Goal: Task Accomplishment & Management: Manage account settings

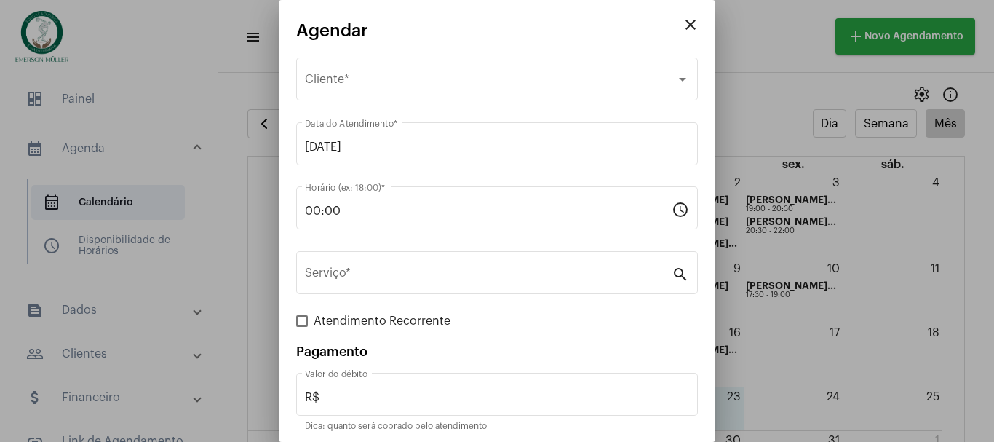
click at [767, 50] on div at bounding box center [497, 221] width 994 height 442
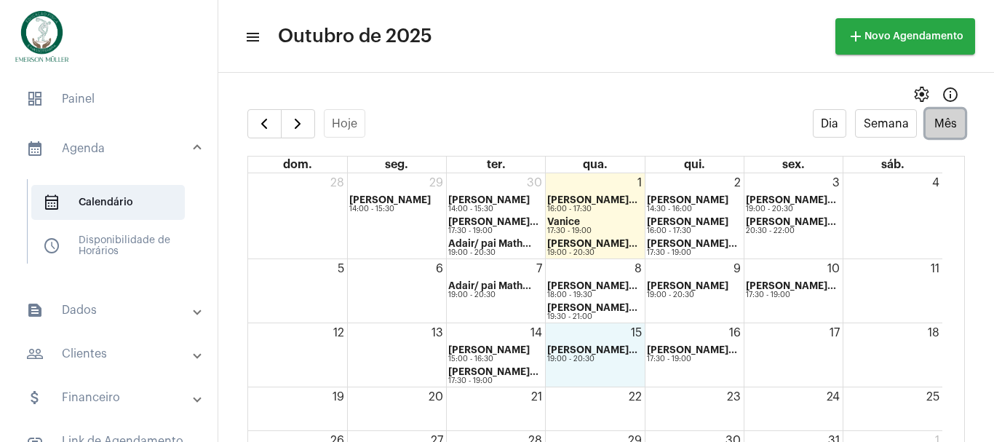
click at [589, 332] on div "15 Emerson Cardoso... 19:00 - 20:30" at bounding box center [595, 354] width 98 height 63
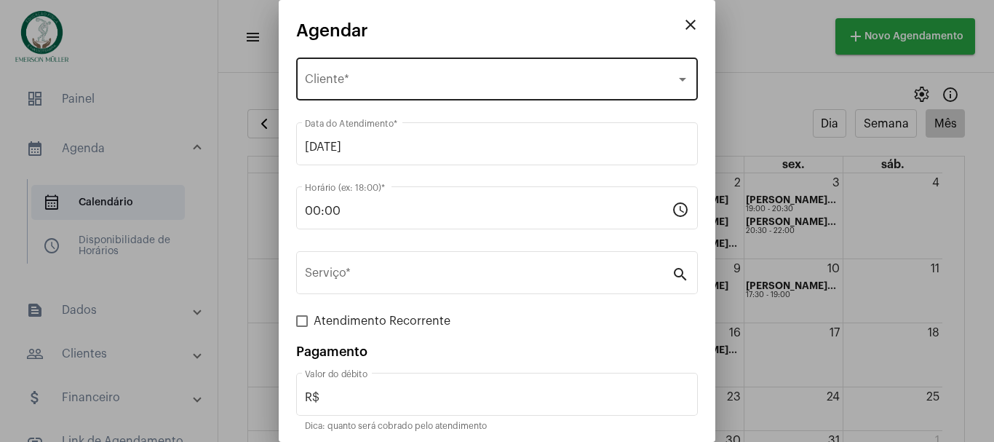
click at [381, 90] on div "Selecione o Cliente Cliente *" at bounding box center [497, 78] width 384 height 46
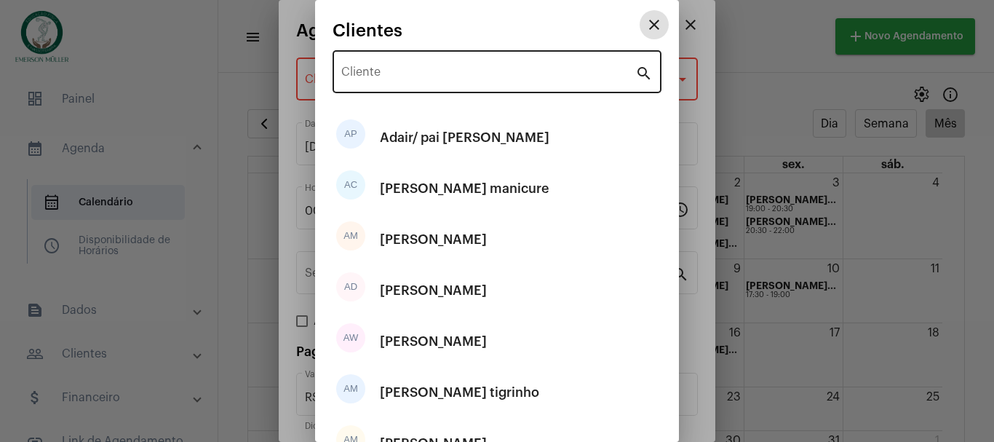
click at [383, 79] on input "Cliente" at bounding box center [488, 74] width 294 height 13
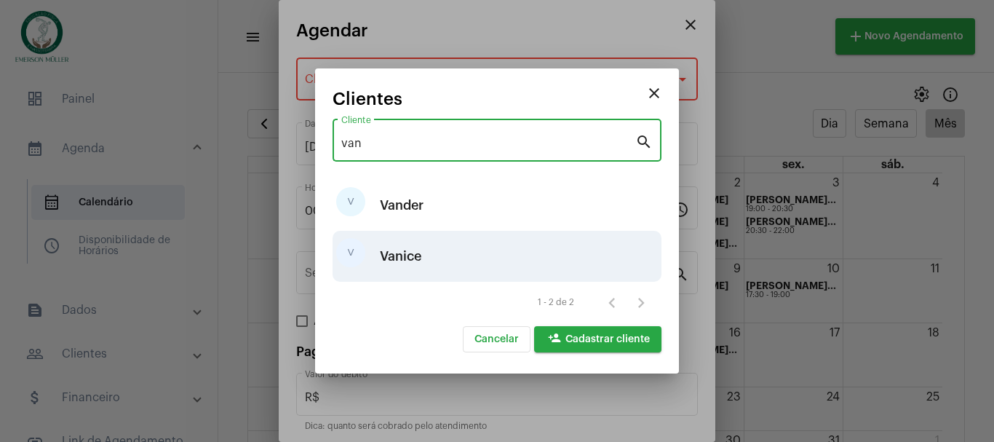
type input "van"
click at [388, 248] on div "[PERSON_NAME]" at bounding box center [400, 256] width 41 height 44
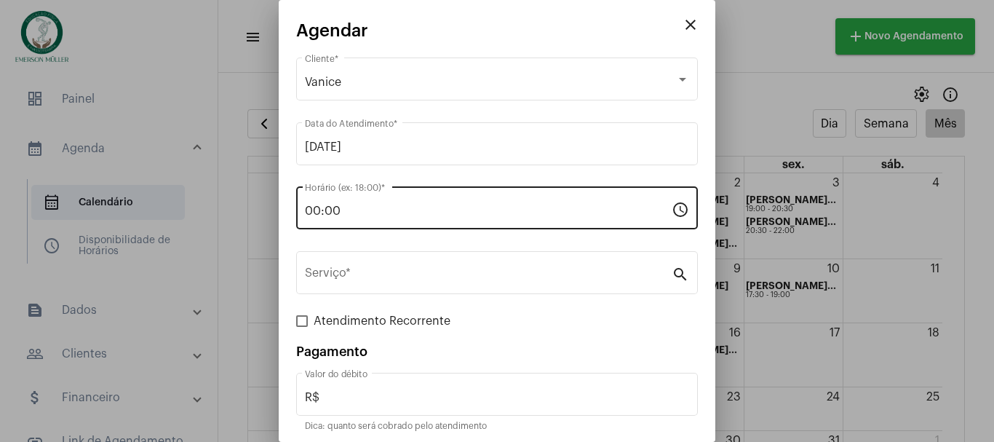
click at [379, 221] on div "00:00 Horário (ex: 18:00) *" at bounding box center [488, 206] width 367 height 46
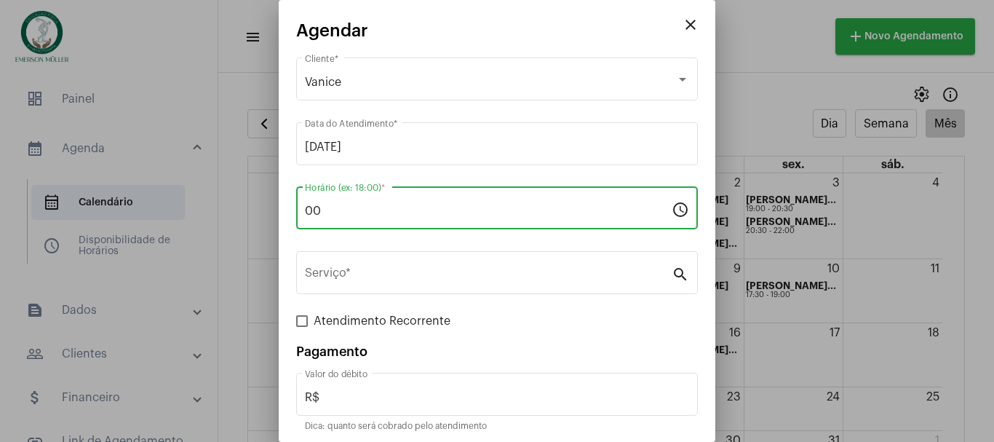
type input "0"
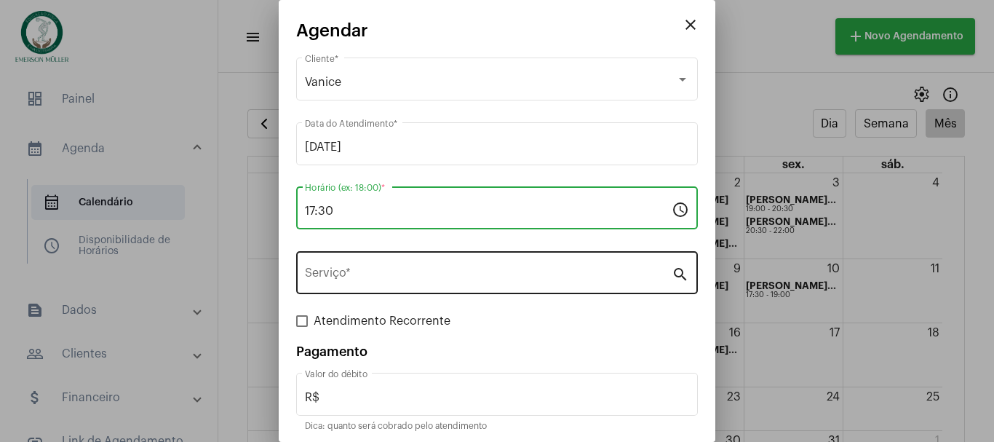
type input "17:30"
click at [403, 280] on input "Serviço *" at bounding box center [488, 275] width 367 height 13
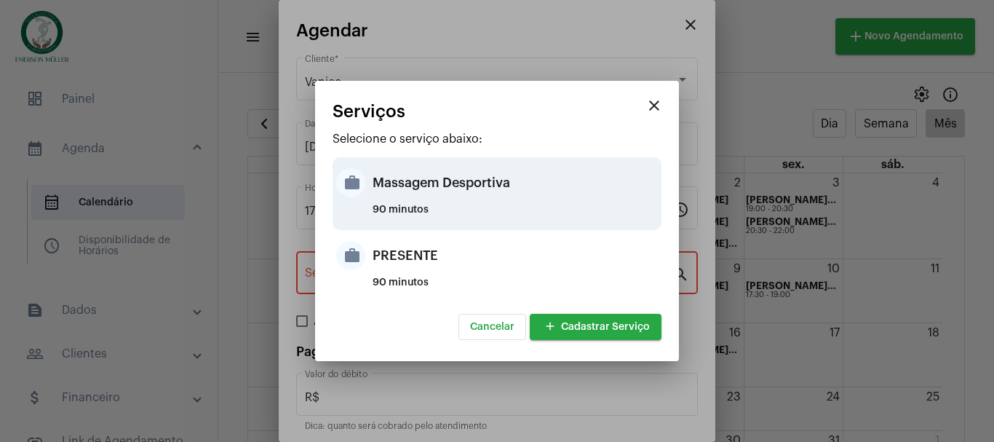
click at [423, 194] on div "Massagem Desportiva" at bounding box center [515, 183] width 285 height 44
type input "Massagem Desportiva"
type input "R$ 120"
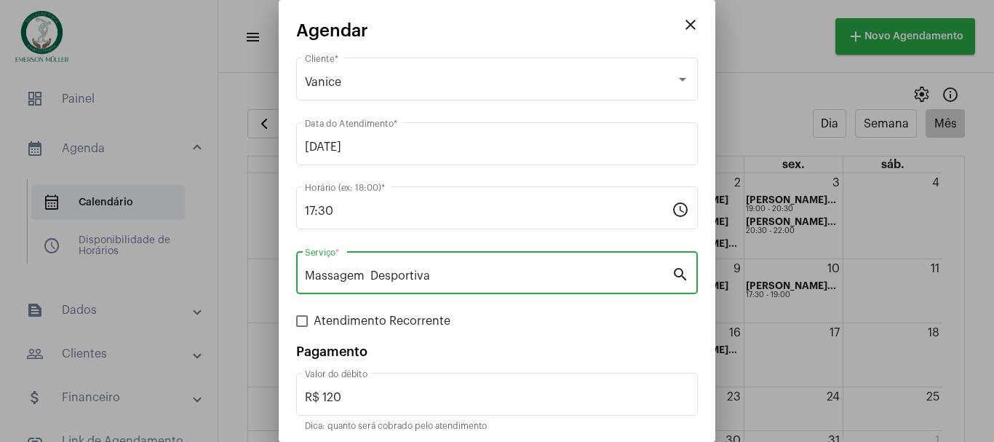
scroll to position [55, 0]
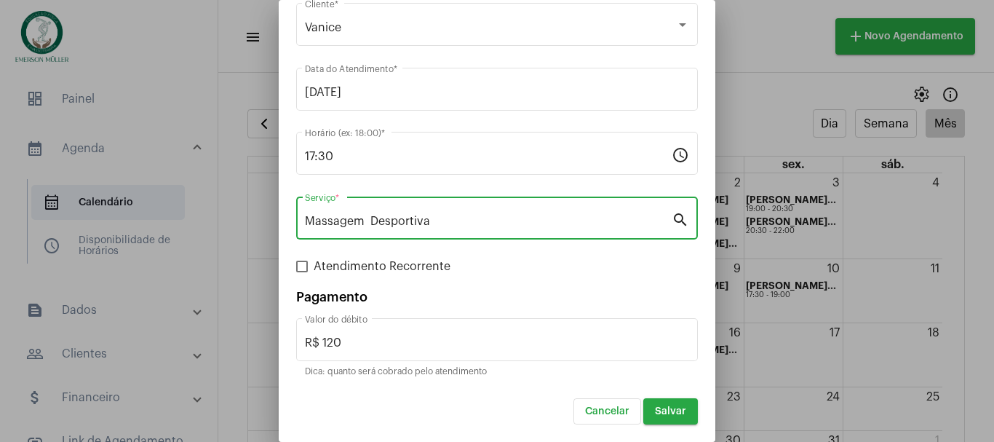
click at [657, 413] on span "Salvar" at bounding box center [670, 411] width 31 height 10
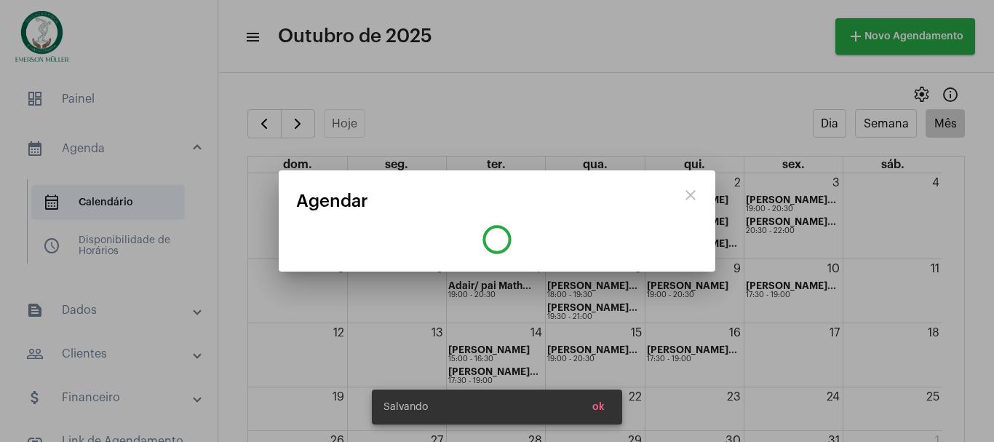
scroll to position [0, 0]
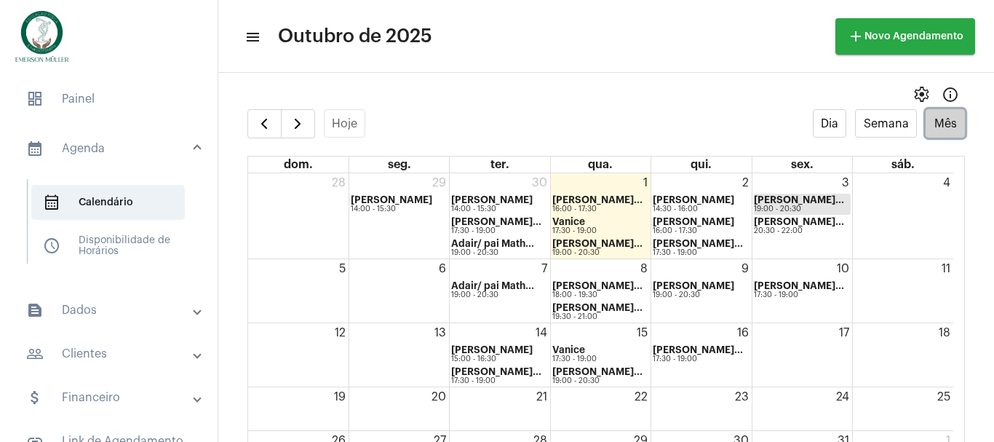
click at [790, 202] on strong "[PERSON_NAME]..." at bounding box center [799, 199] width 90 height 9
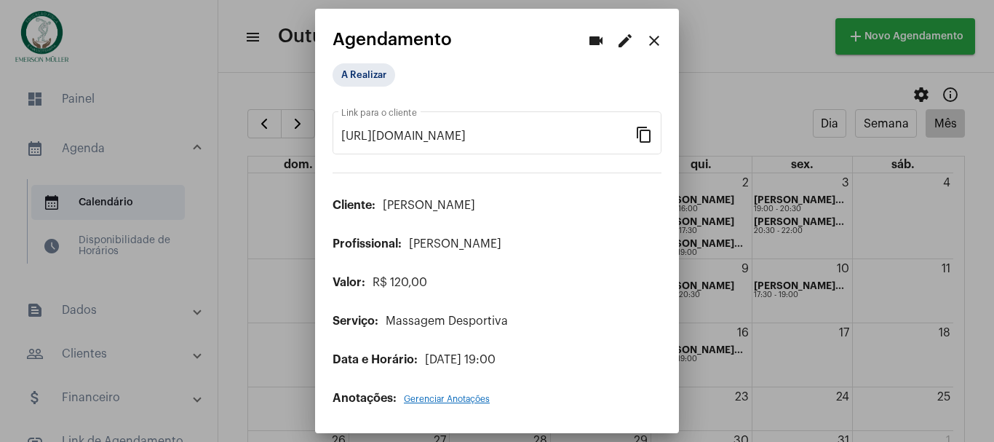
click at [619, 41] on mat-icon "edit" at bounding box center [625, 40] width 17 height 17
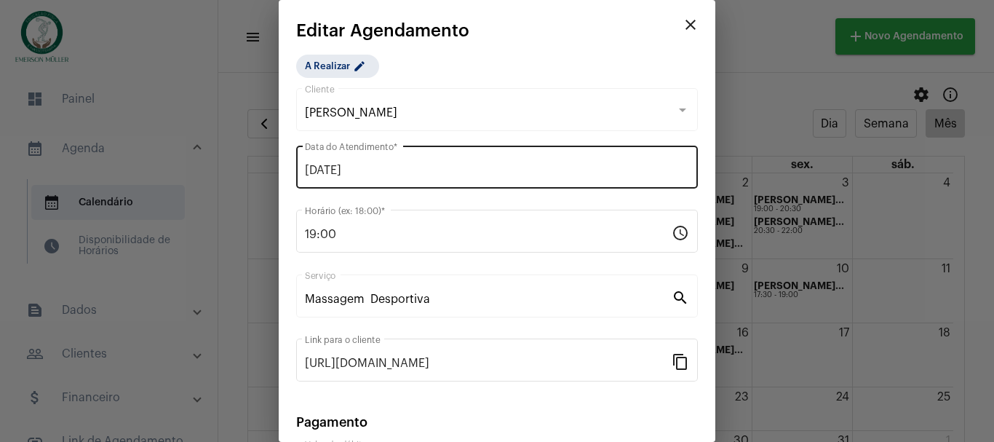
click at [406, 167] on input "03/10/2025" at bounding box center [497, 170] width 384 height 13
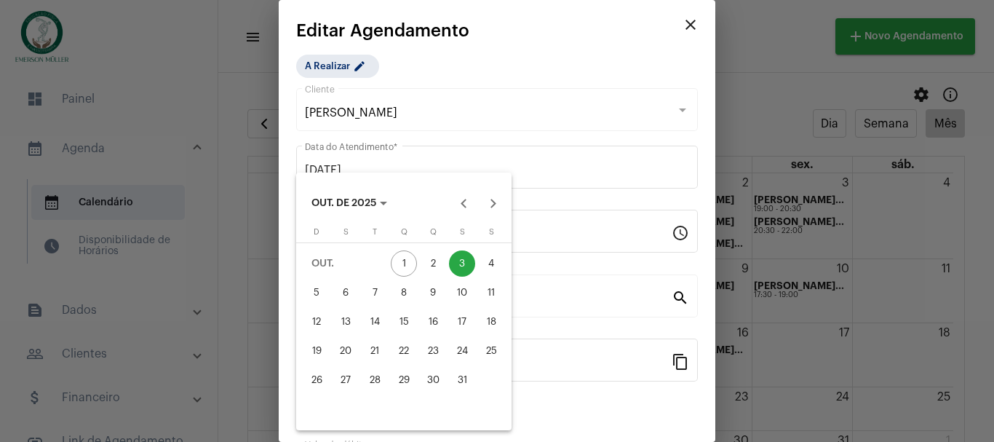
click at [462, 290] on div "10" at bounding box center [462, 293] width 26 height 26
type input "10/10/2025"
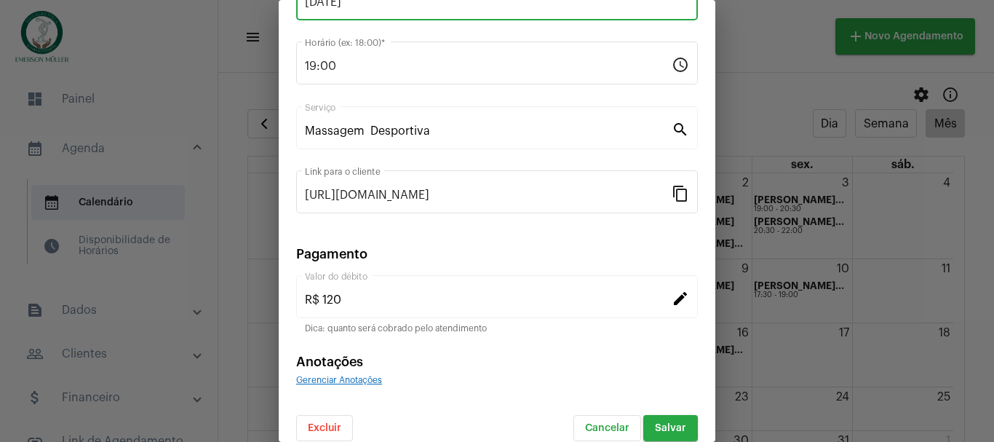
scroll to position [185, 0]
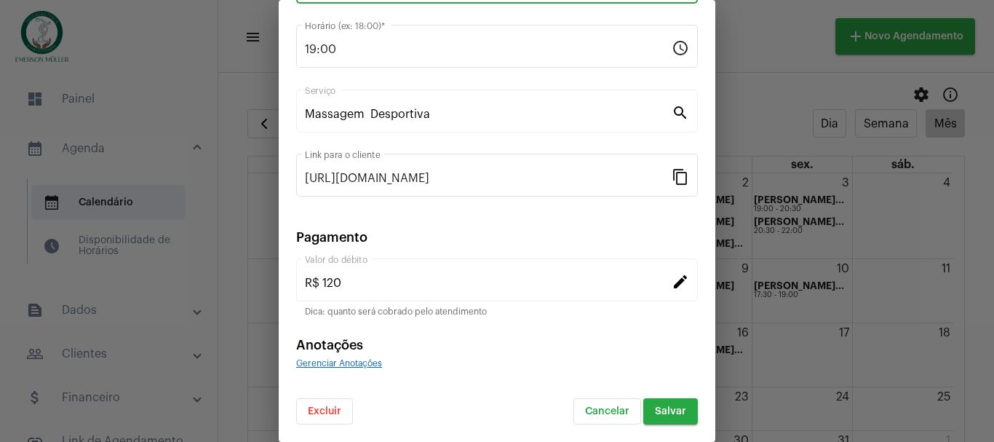
click at [670, 411] on span "Salvar" at bounding box center [670, 411] width 31 height 10
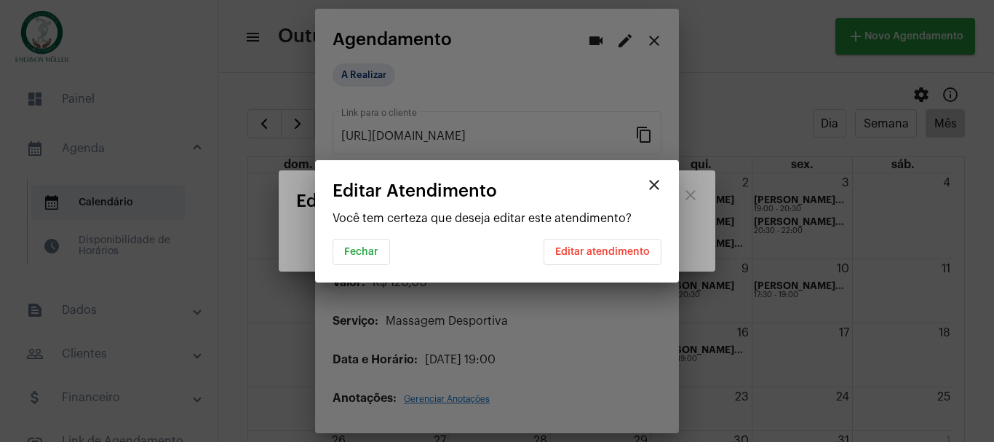
scroll to position [0, 0]
click at [609, 250] on span "Editar atendimento" at bounding box center [602, 252] width 95 height 10
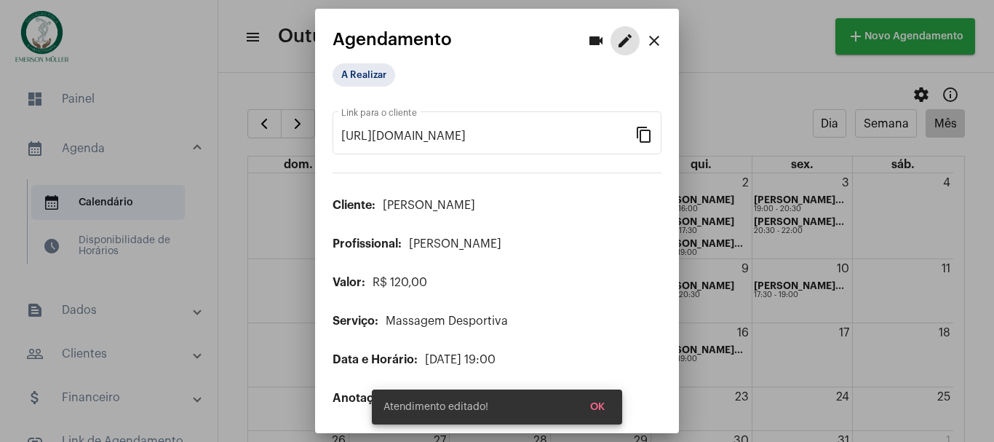
click at [660, 37] on mat-icon "close" at bounding box center [654, 40] width 17 height 17
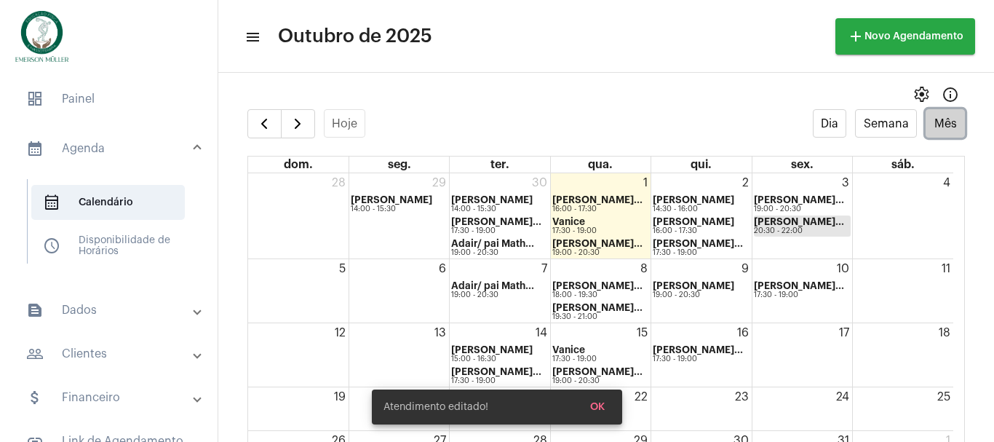
click at [780, 227] on div "20:30 - 22:00" at bounding box center [799, 231] width 90 height 8
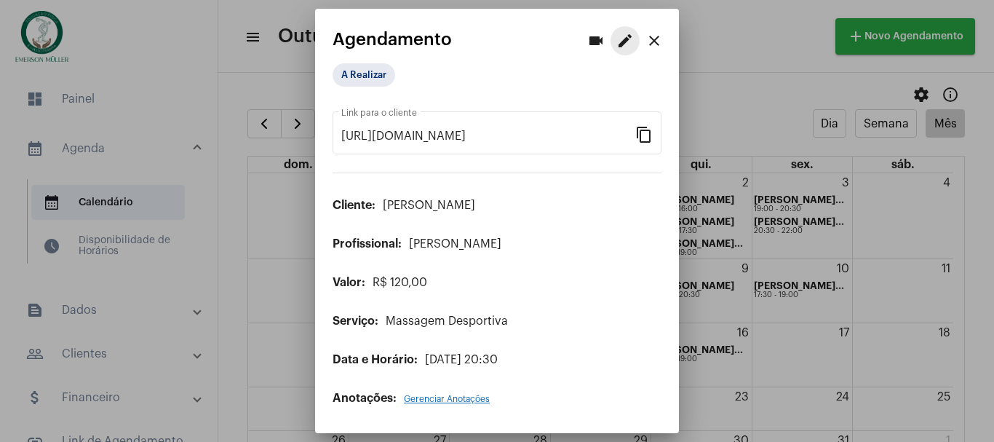
click at [623, 39] on mat-icon "edit" at bounding box center [625, 40] width 17 height 17
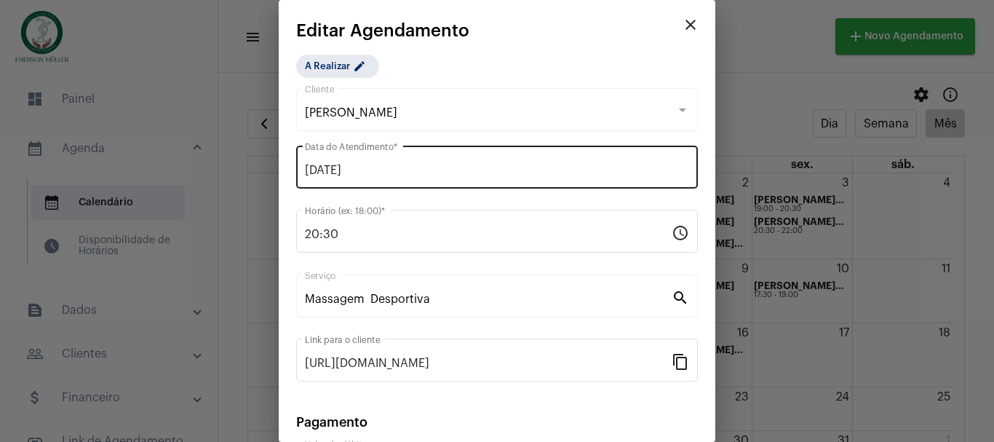
click at [429, 173] on input "03/10/2025" at bounding box center [497, 170] width 384 height 13
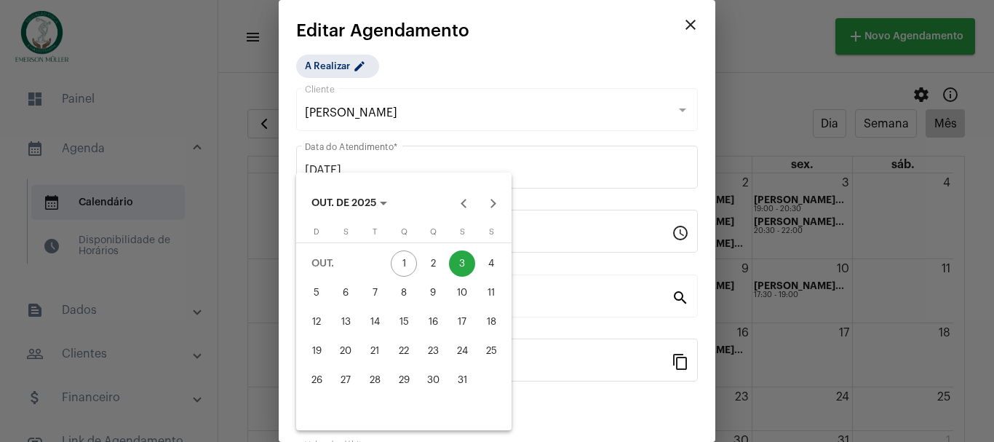
click at [460, 290] on div "10" at bounding box center [462, 293] width 26 height 26
type input "10/10/2025"
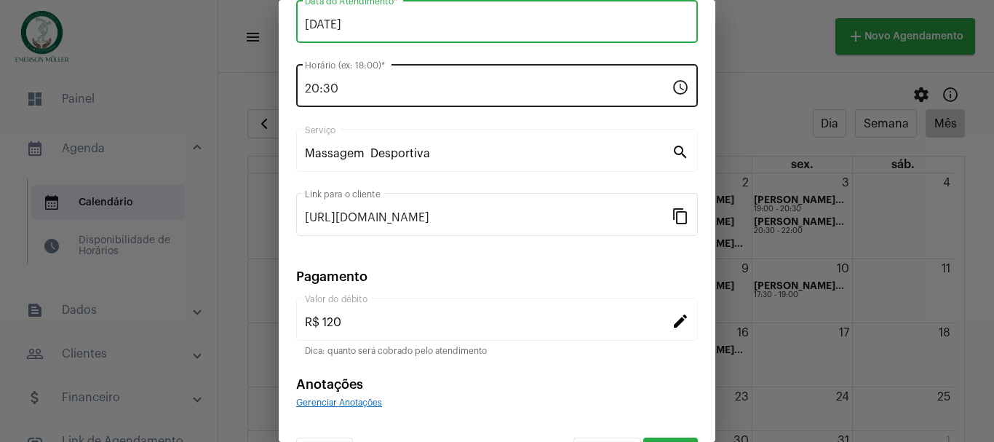
scroll to position [185, 0]
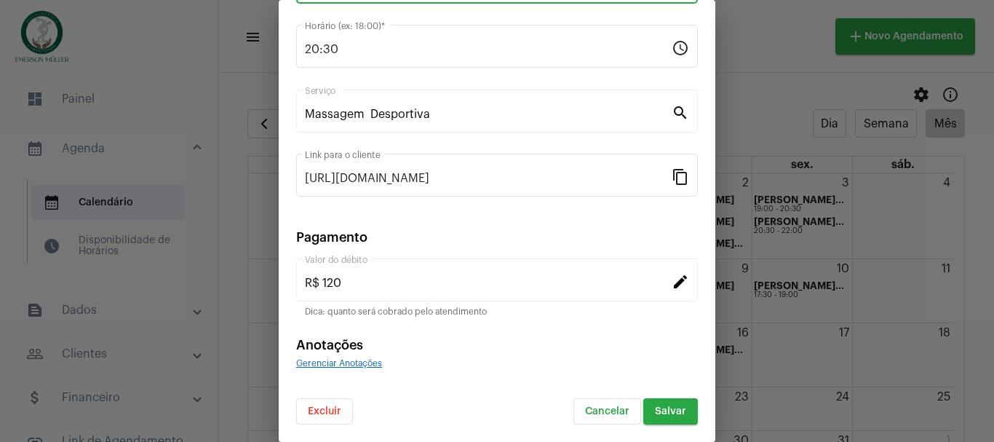
click at [665, 412] on span "Salvar" at bounding box center [670, 411] width 31 height 10
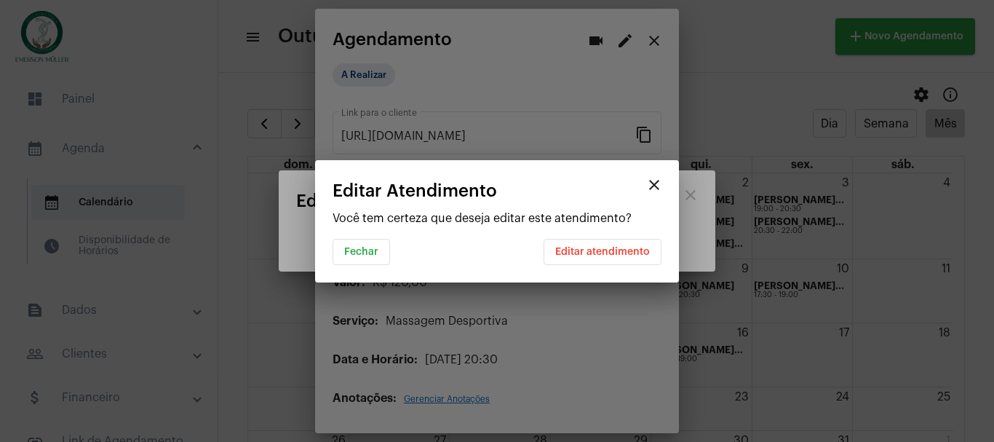
scroll to position [0, 0]
click at [613, 252] on span "Editar atendimento" at bounding box center [602, 252] width 95 height 10
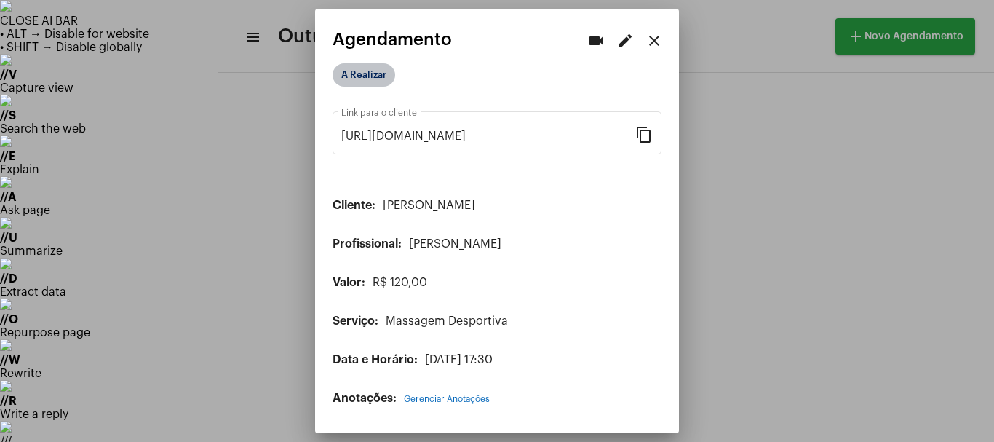
drag, startPoint x: 360, startPoint y: 63, endPoint x: 354, endPoint y: 82, distance: 20.0
click at [354, 82] on mat-chip "A Realizar" at bounding box center [364, 74] width 63 height 23
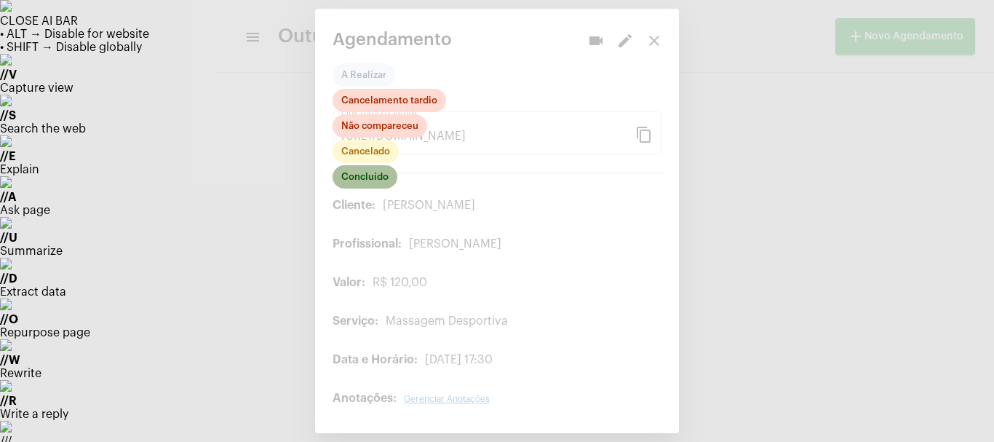
click at [371, 175] on mat-chip "Concluído" at bounding box center [365, 176] width 65 height 23
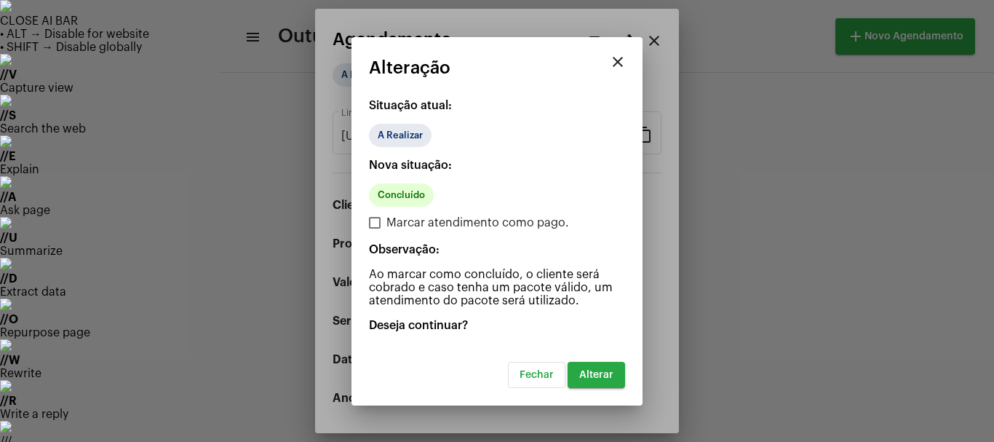
click at [604, 374] on span "Alterar" at bounding box center [596, 375] width 34 height 10
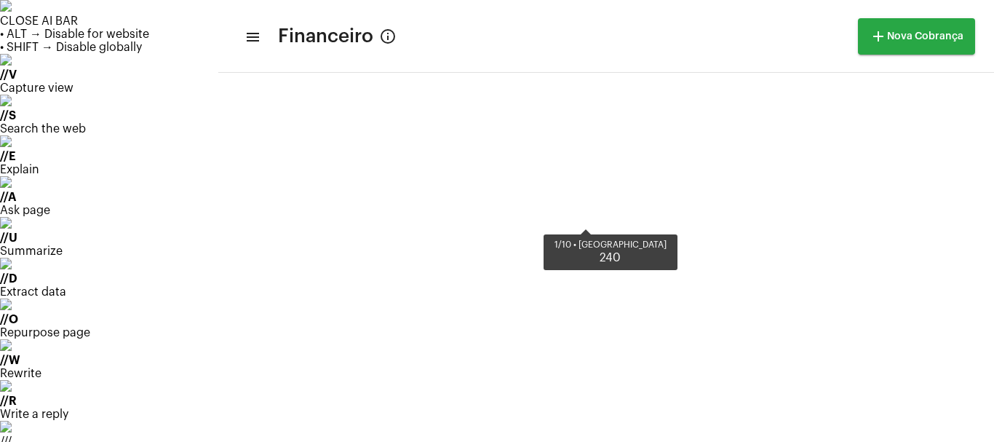
scroll to position [490, 0]
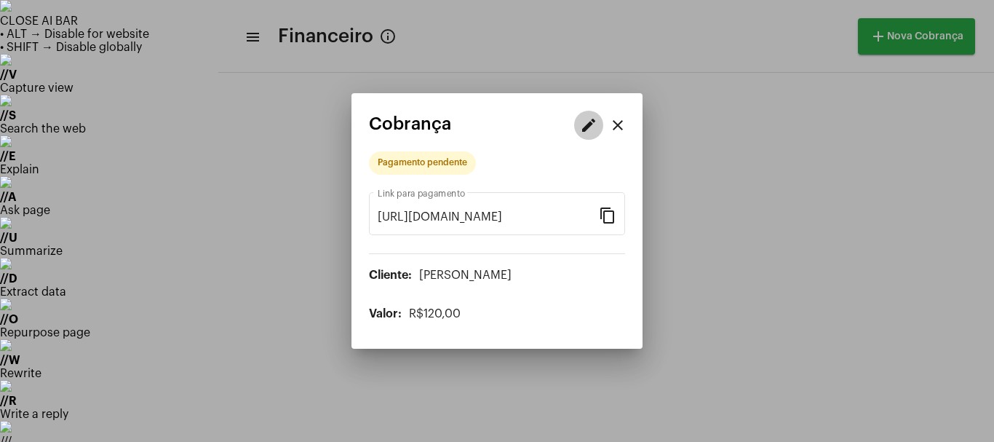
click at [585, 125] on mat-icon "edit" at bounding box center [588, 124] width 17 height 17
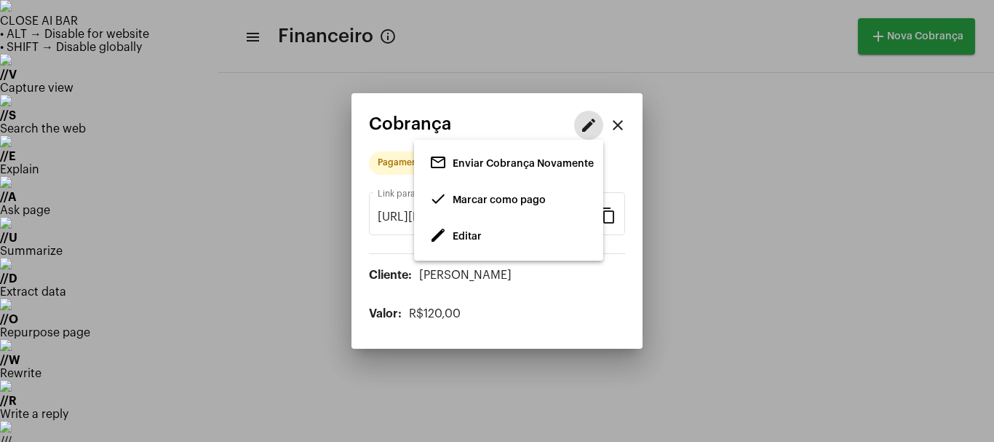
click at [472, 237] on span "Editar" at bounding box center [467, 236] width 29 height 10
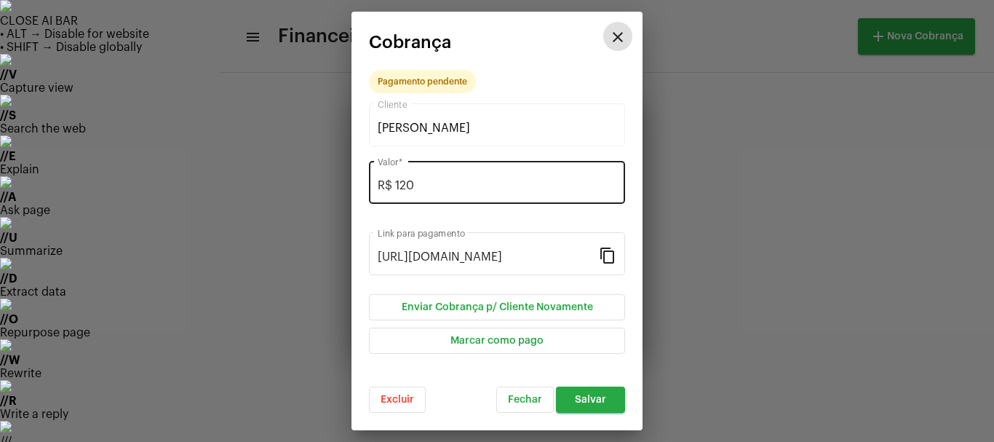
click at [427, 179] on input "R$ 120" at bounding box center [497, 185] width 239 height 13
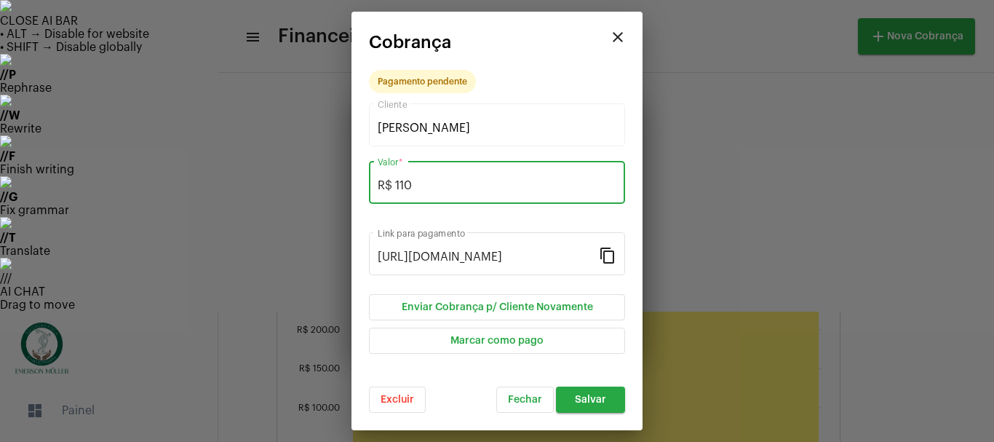
type input "R$ 110"
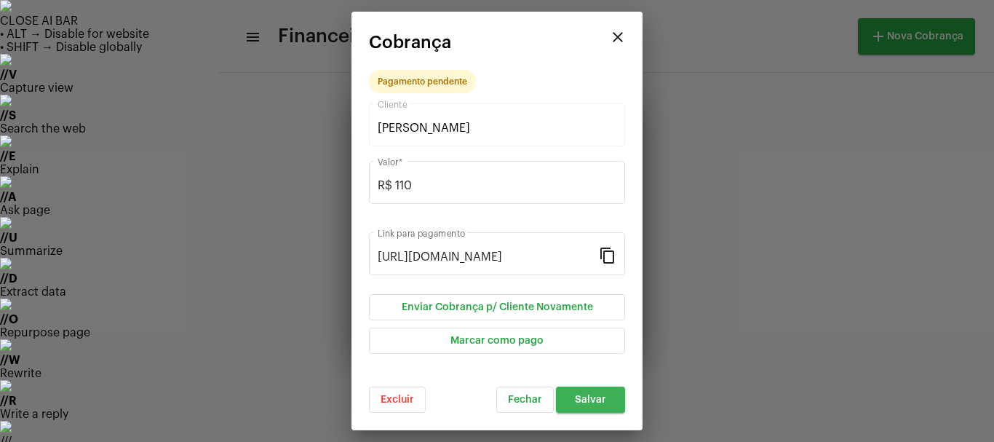
click at [590, 397] on span "Salvar" at bounding box center [590, 400] width 31 height 10
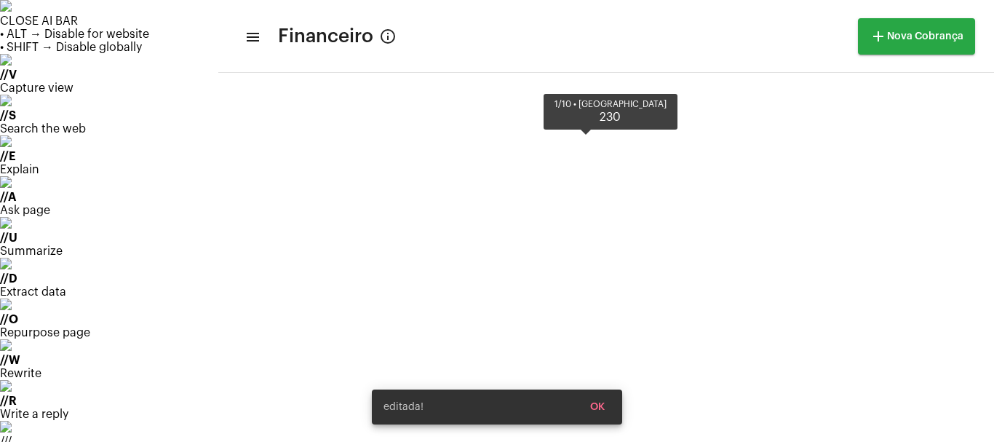
scroll to position [490, 0]
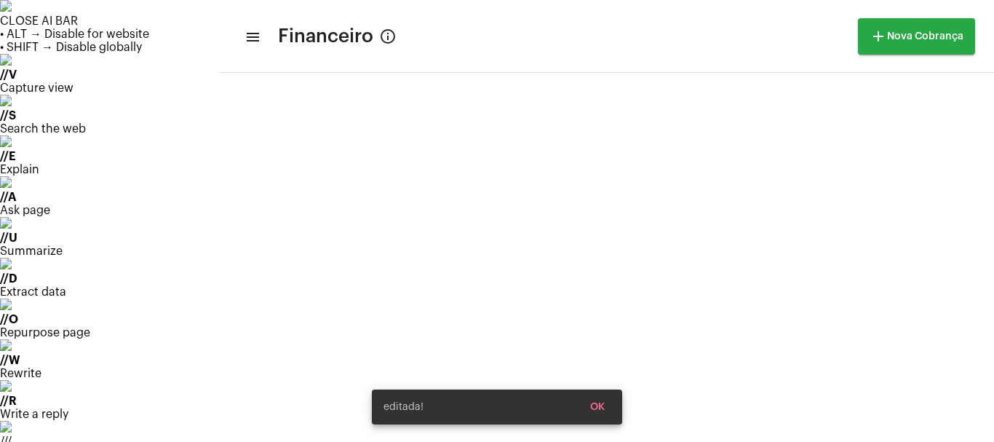
click at [357, 405] on div "editada! OK" at bounding box center [497, 407] width 285 height 70
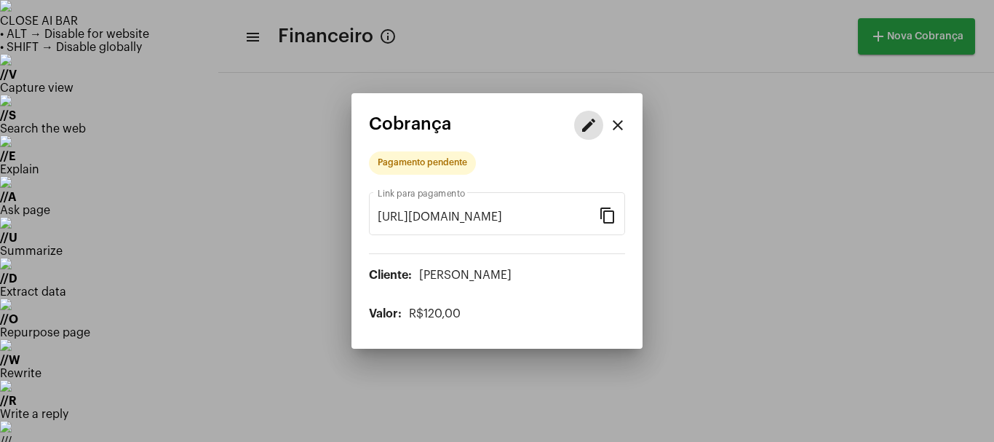
click at [592, 124] on mat-icon "edit" at bounding box center [588, 124] width 17 height 17
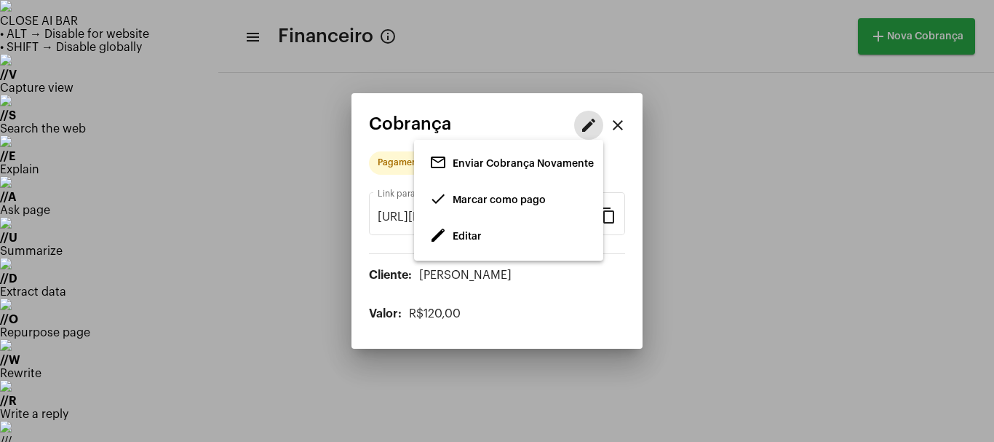
click at [459, 236] on span "Editar" at bounding box center [467, 236] width 29 height 10
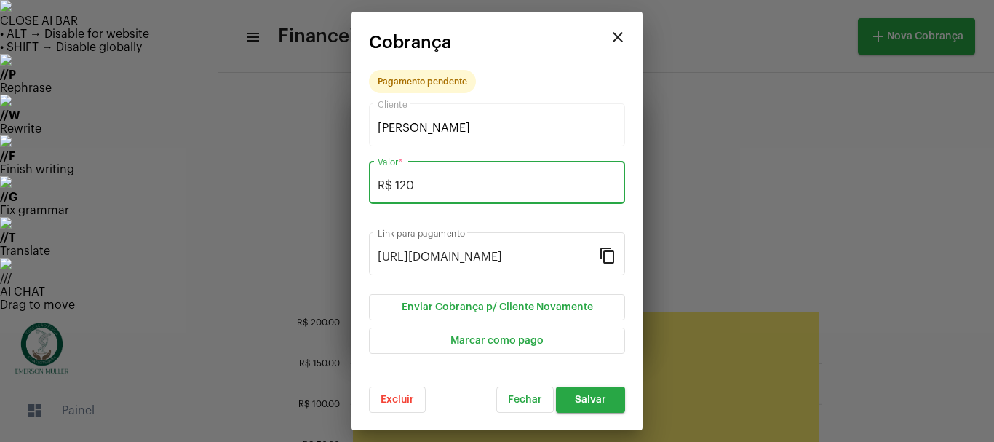
click at [424, 189] on input "R$ 120" at bounding box center [497, 185] width 239 height 13
type input "R$ 100"
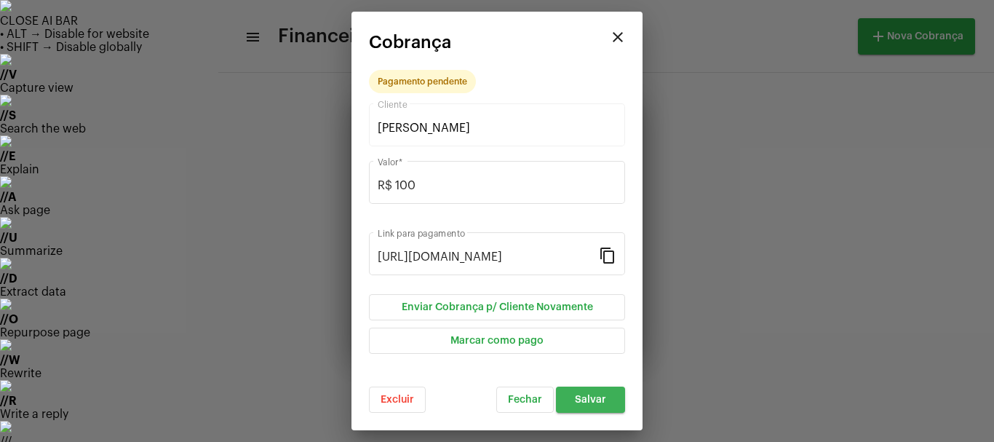
click at [608, 399] on button "Salvar" at bounding box center [590, 400] width 69 height 26
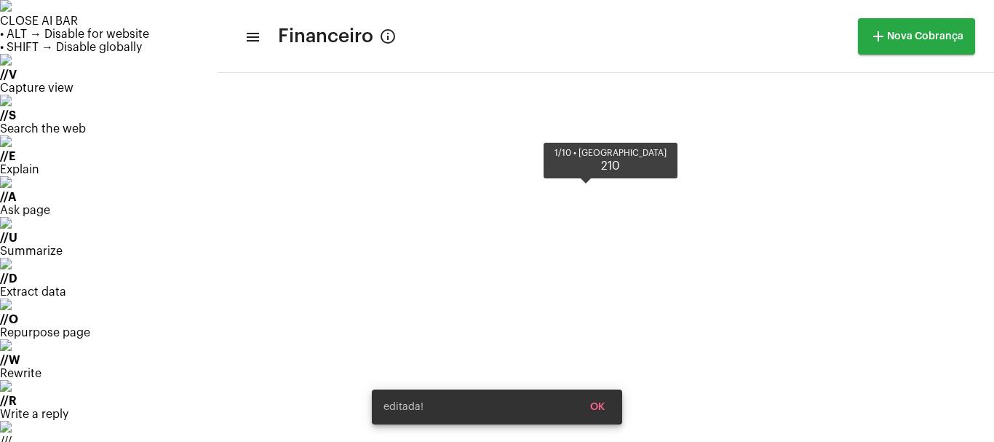
scroll to position [490, 0]
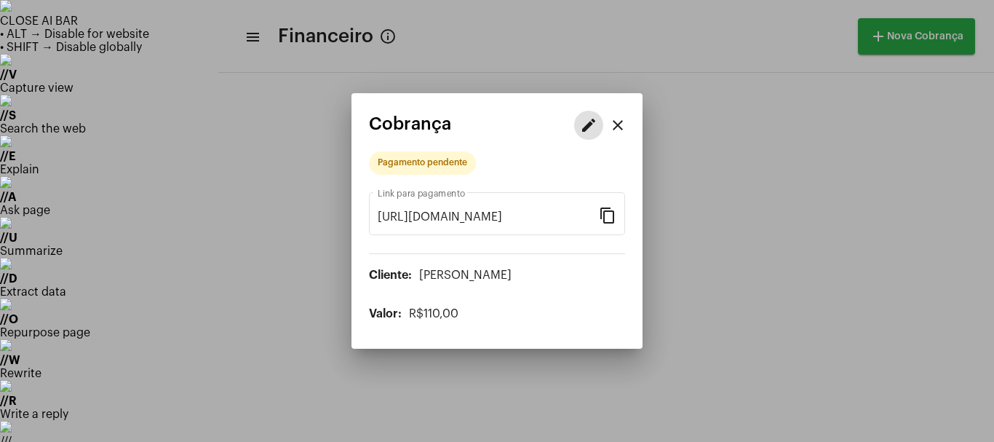
click at [580, 133] on mat-icon "edit" at bounding box center [588, 124] width 17 height 17
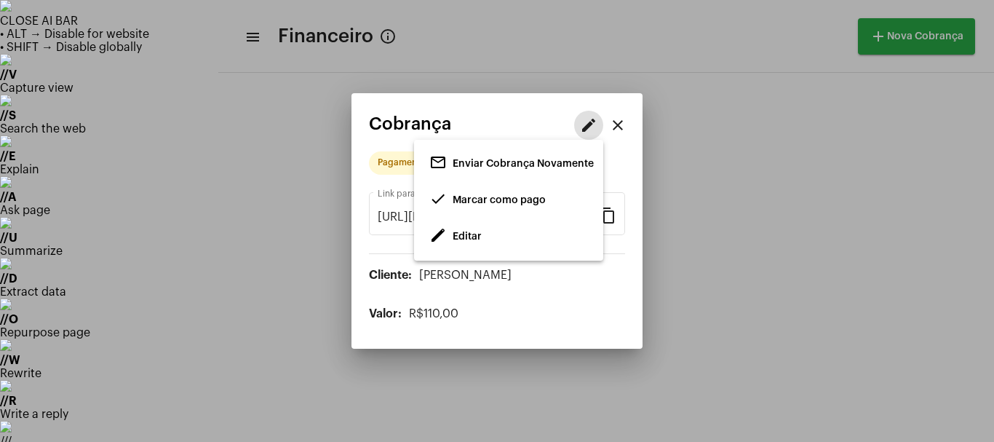
click at [487, 195] on span "Marcar como pago" at bounding box center [499, 200] width 93 height 10
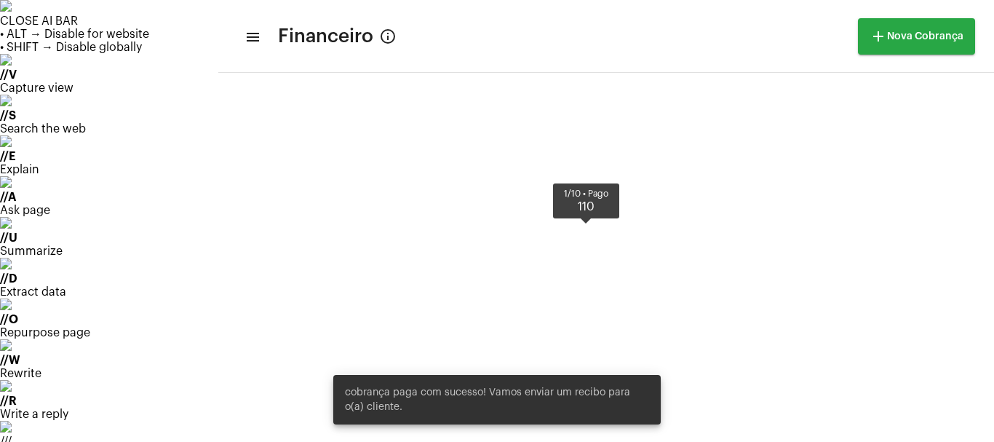
scroll to position [490, 0]
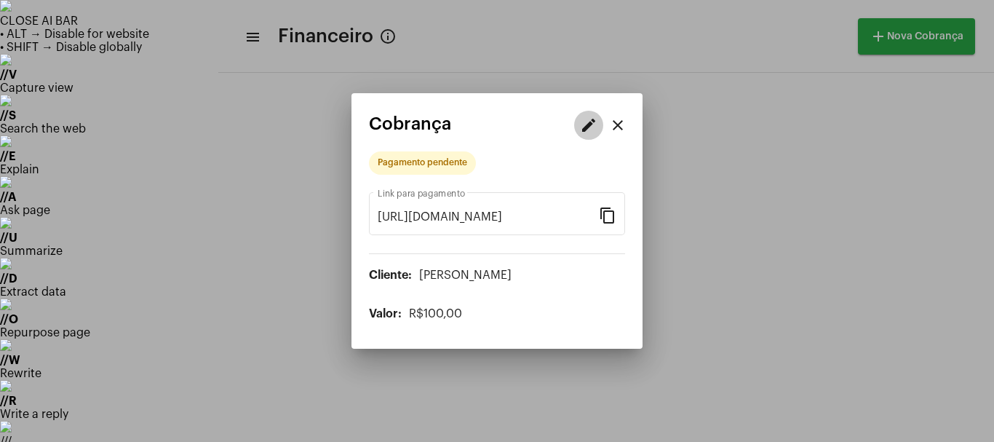
click at [587, 135] on button "edit" at bounding box center [588, 125] width 29 height 29
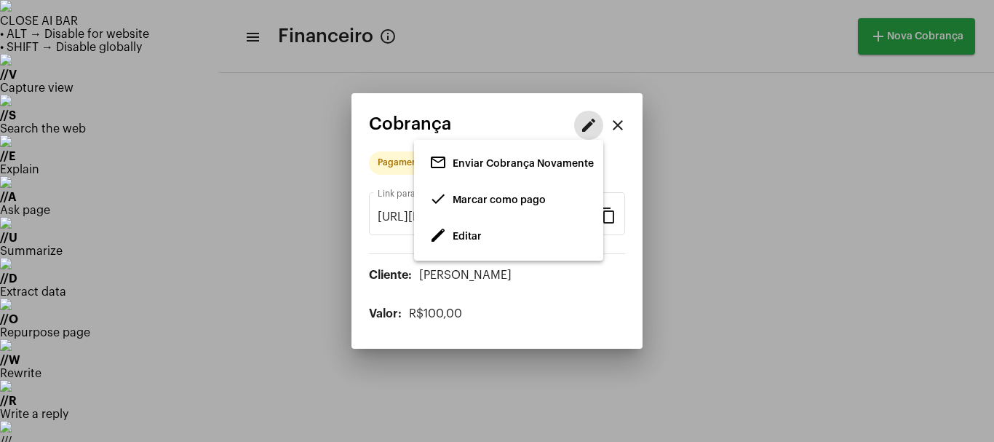
click at [484, 202] on span "Marcar como pago" at bounding box center [499, 200] width 93 height 10
